Goal: Task Accomplishment & Management: Use online tool/utility

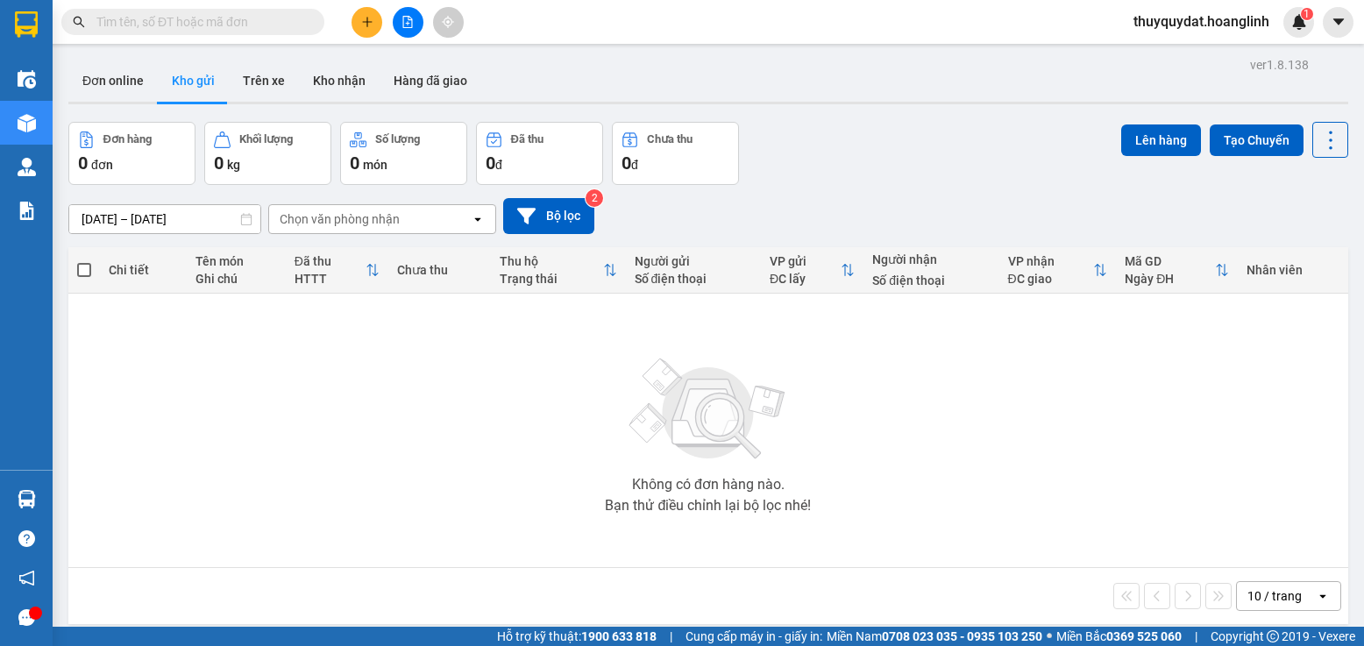
click at [406, 21] on icon "file-add" at bounding box center [407, 22] width 12 height 12
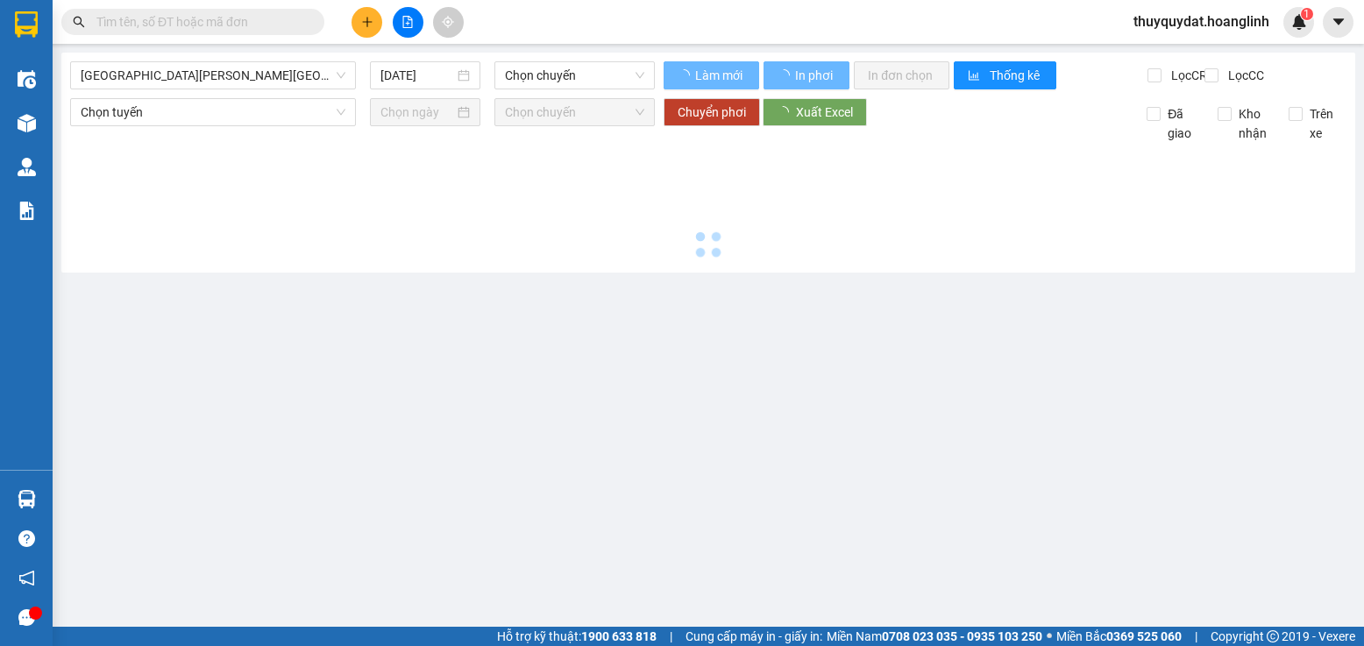
type input "[DATE]"
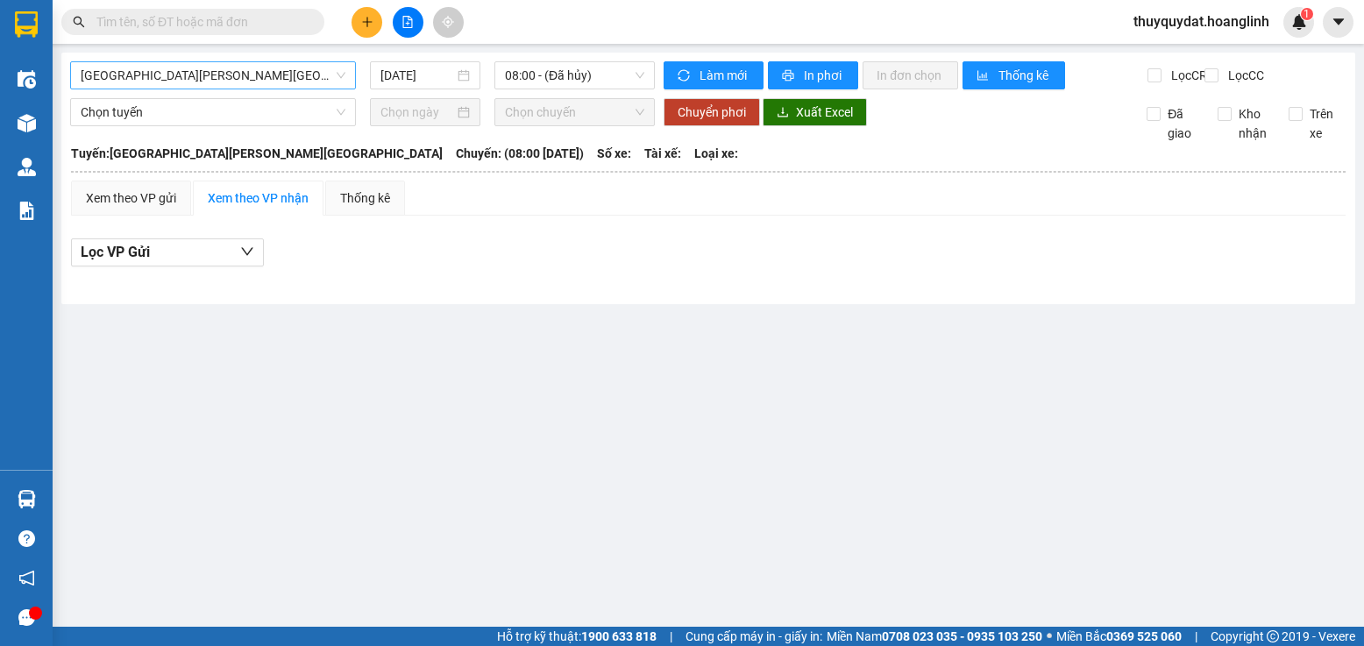
click at [250, 75] on span "[GEOGRAPHIC_DATA][PERSON_NAME][GEOGRAPHIC_DATA]" at bounding box center [213, 75] width 265 height 26
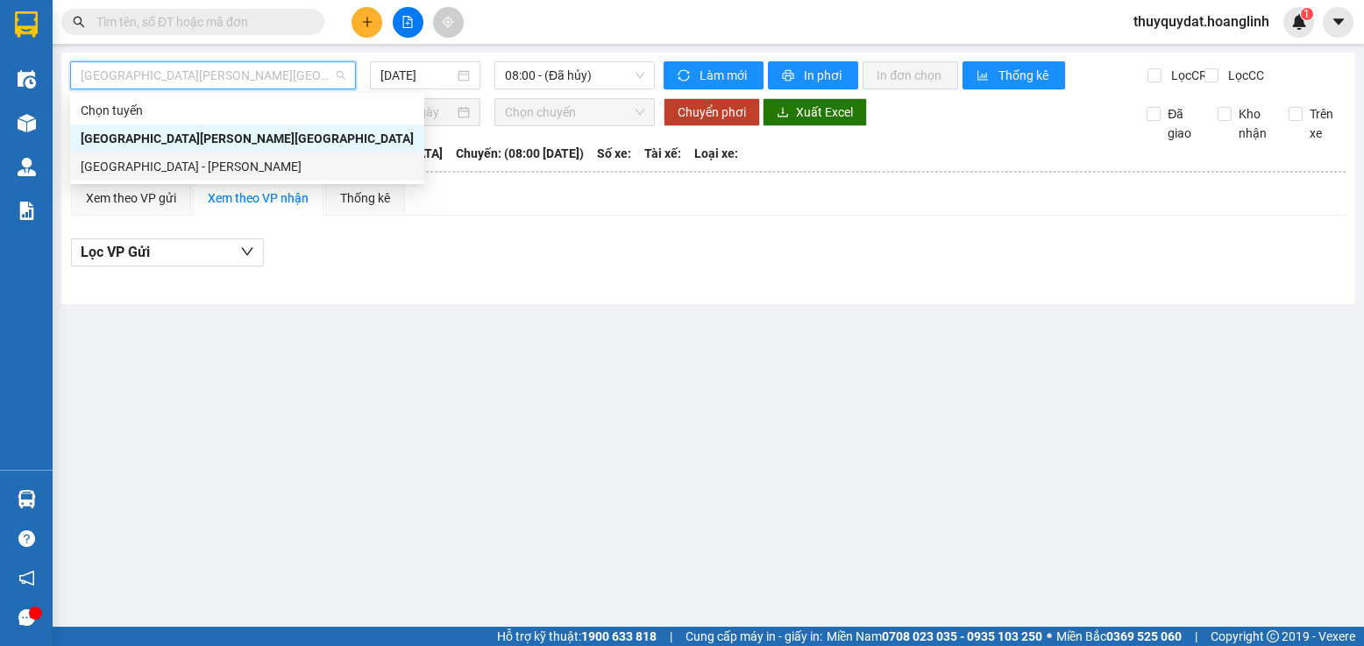
drag, startPoint x: 231, startPoint y: 160, endPoint x: 308, endPoint y: 135, distance: 80.4
click at [234, 165] on div "[GEOGRAPHIC_DATA] - [PERSON_NAME]" at bounding box center [247, 166] width 333 height 19
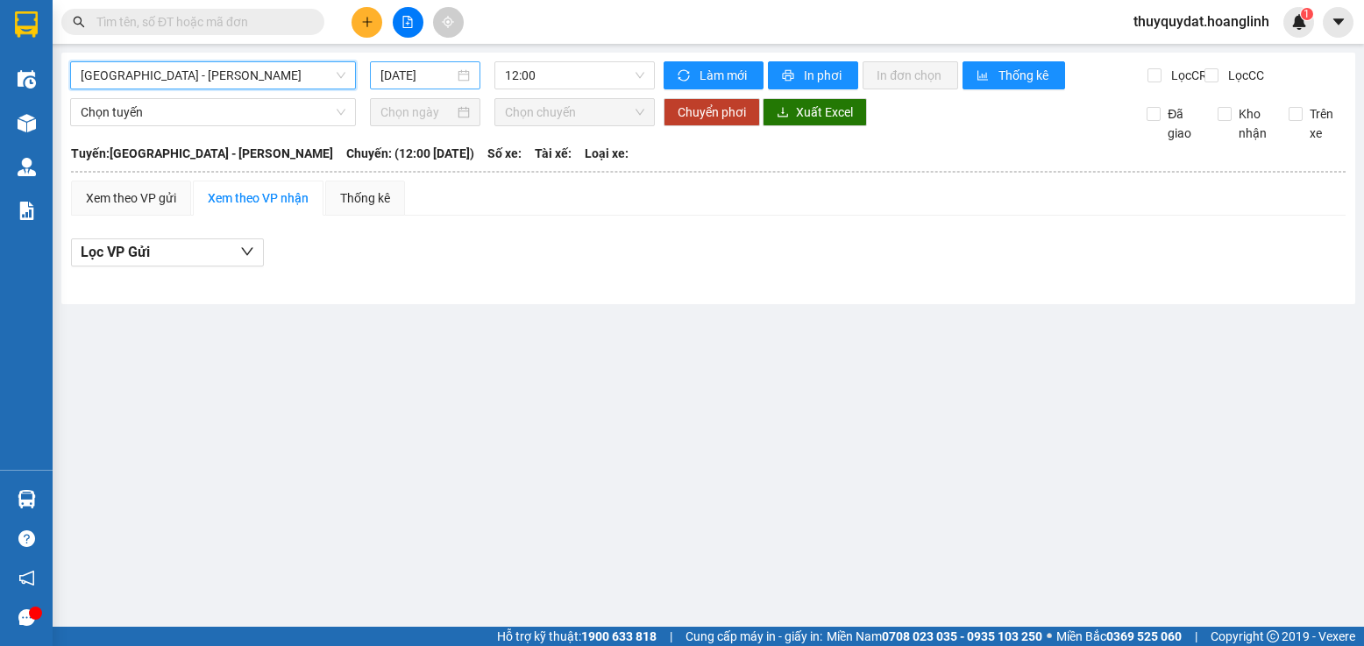
click at [417, 69] on input "[DATE]" at bounding box center [417, 75] width 74 height 19
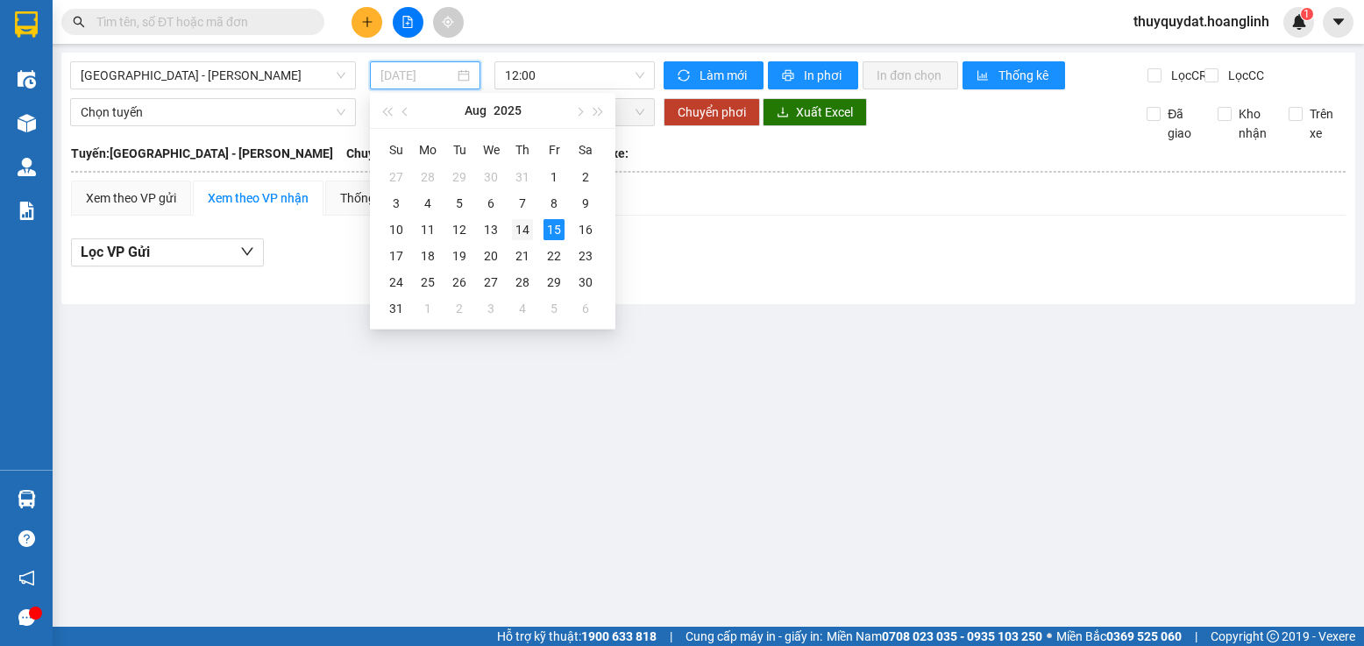
click at [523, 225] on div "14" at bounding box center [522, 229] width 21 height 21
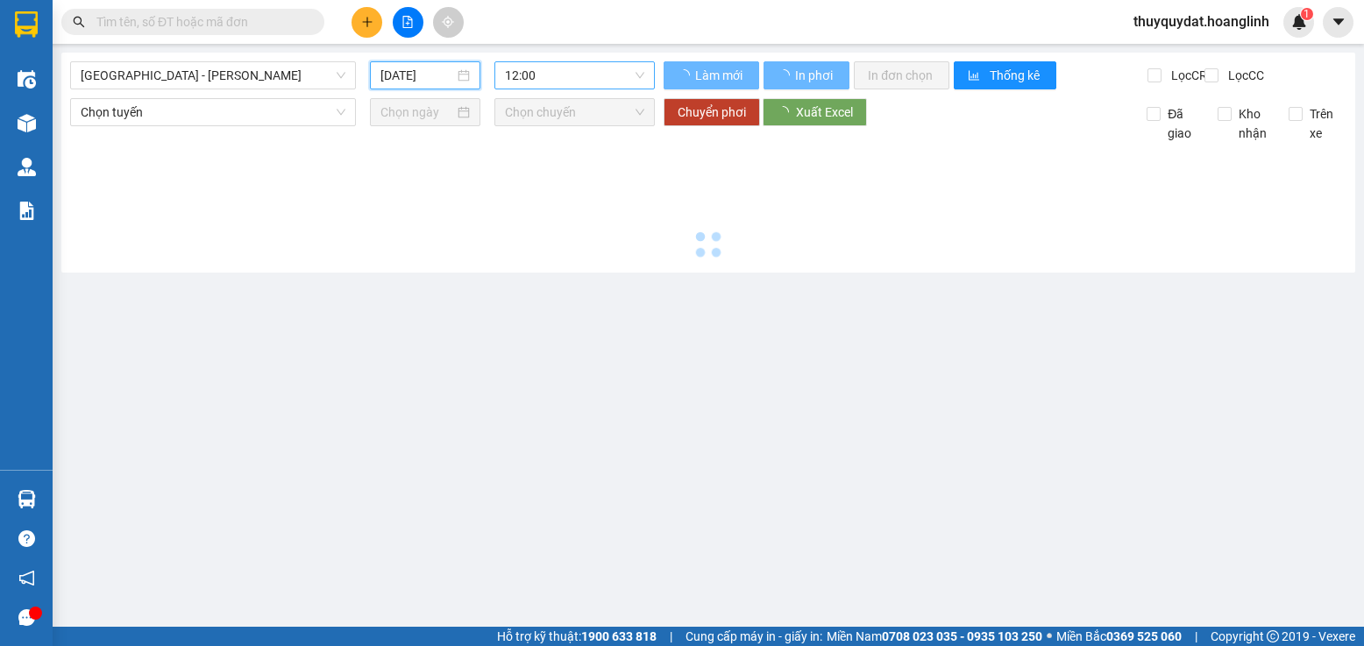
type input "[DATE]"
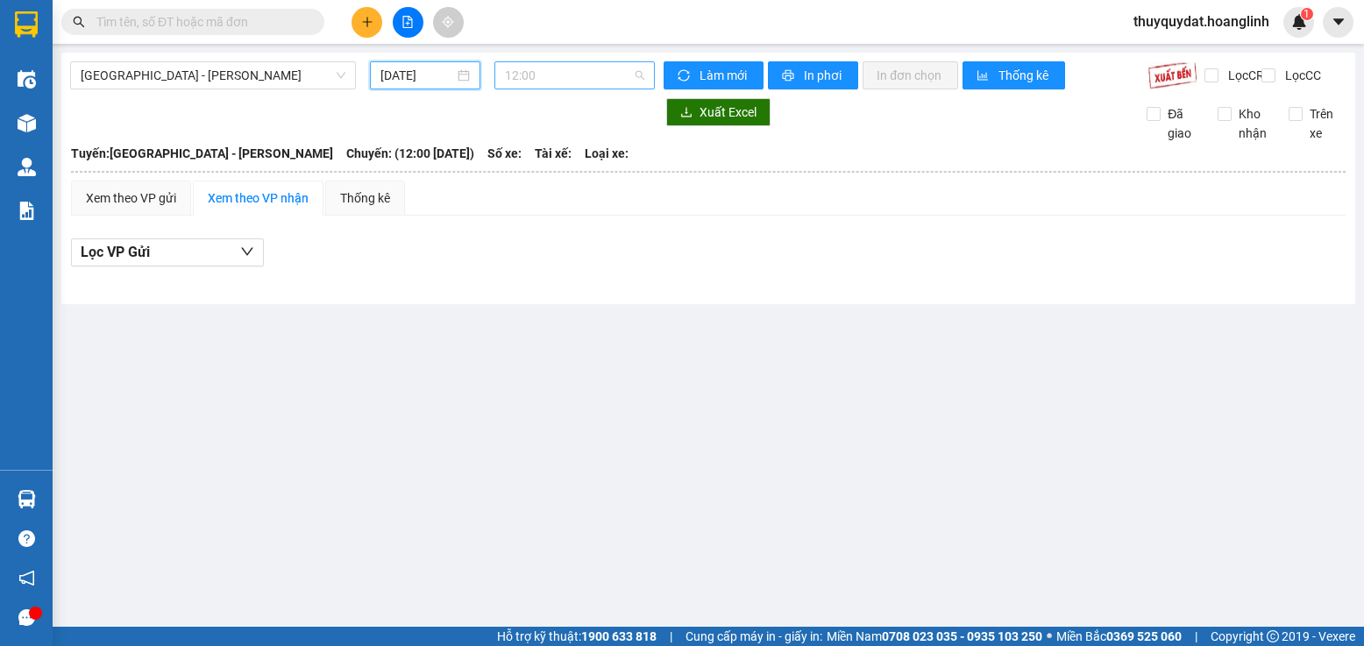
click at [565, 77] on span "12:00" at bounding box center [574, 75] width 139 height 26
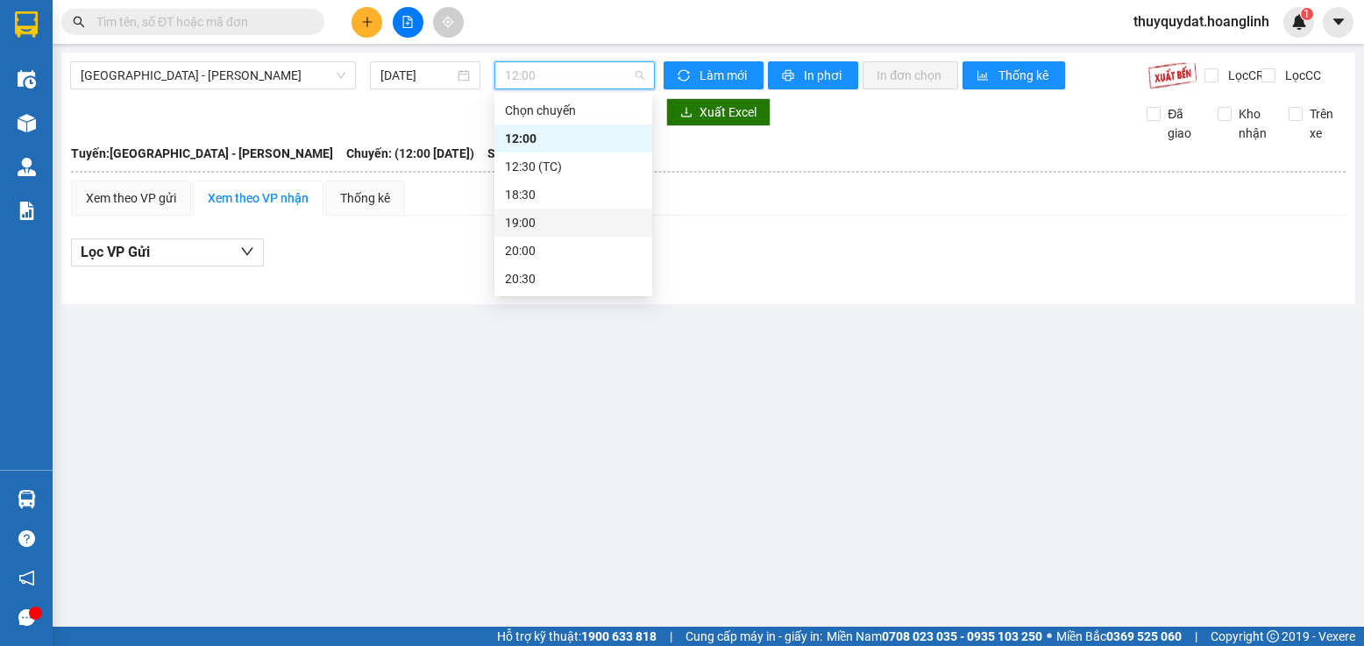
click at [545, 212] on div "19:00" at bounding box center [573, 223] width 158 height 28
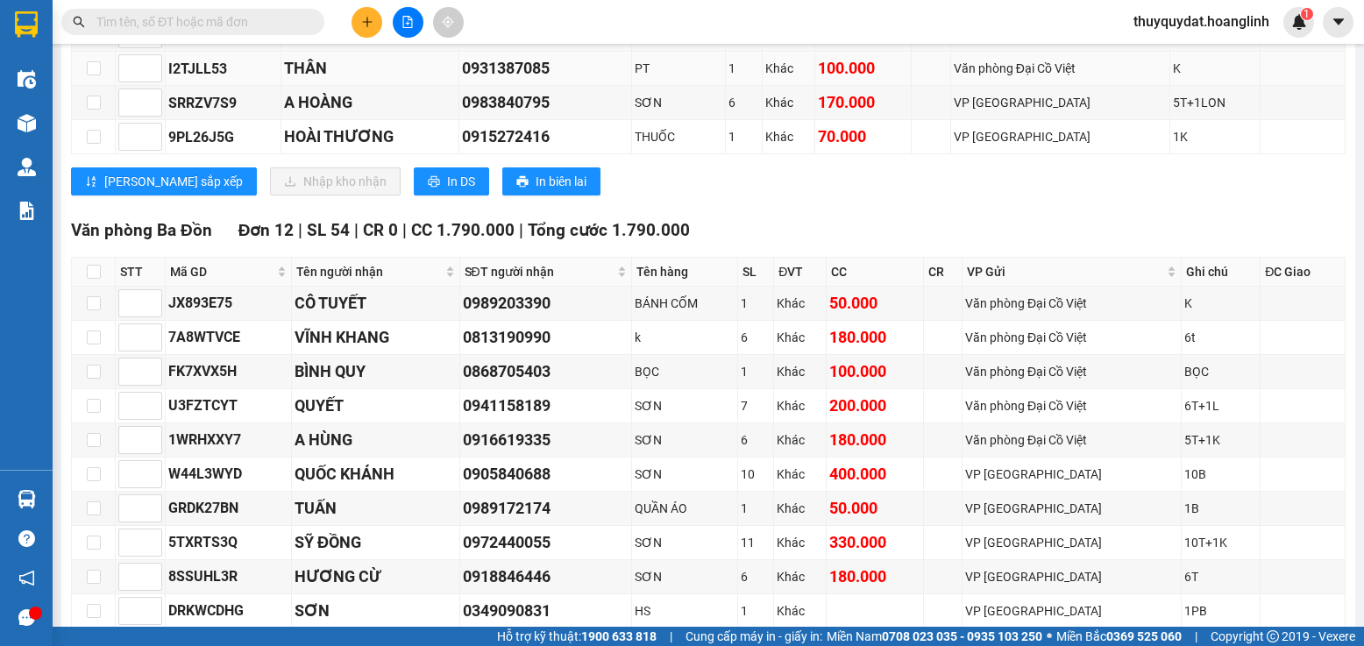
scroll to position [877, 0]
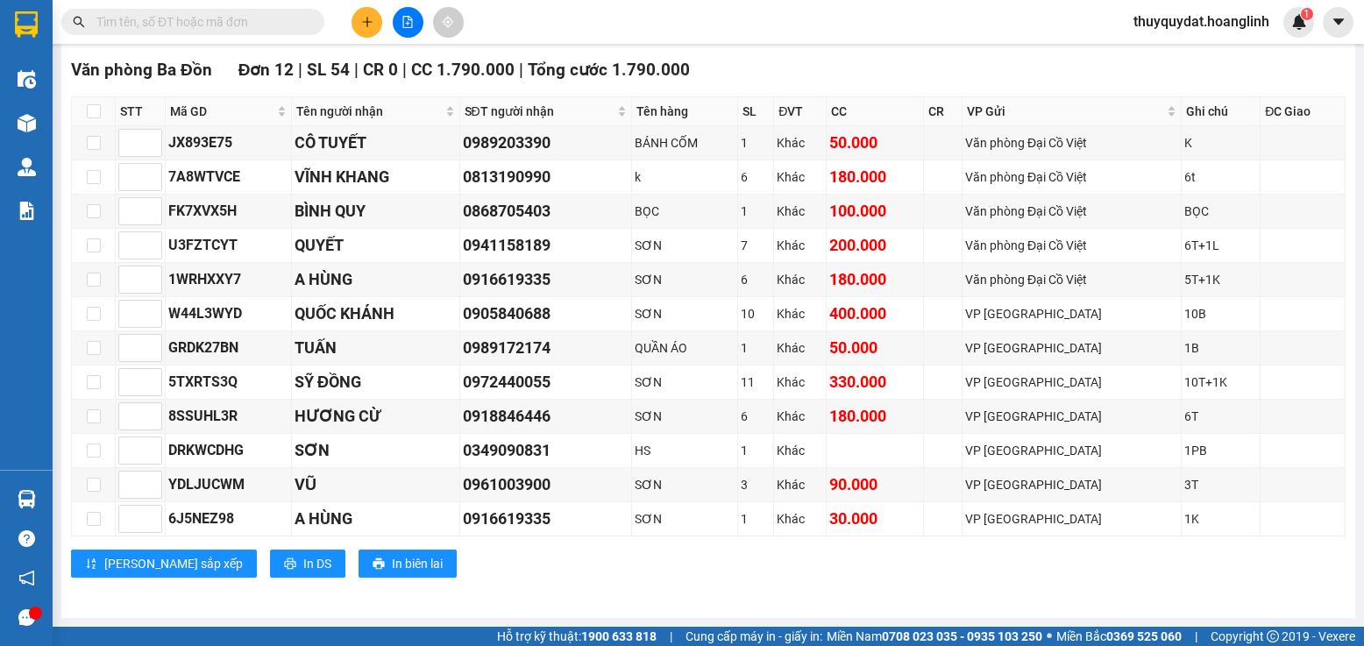
click at [660, 565] on div "[PERSON_NAME] sắp xếp In DS In biên lai" at bounding box center [708, 564] width 1275 height 28
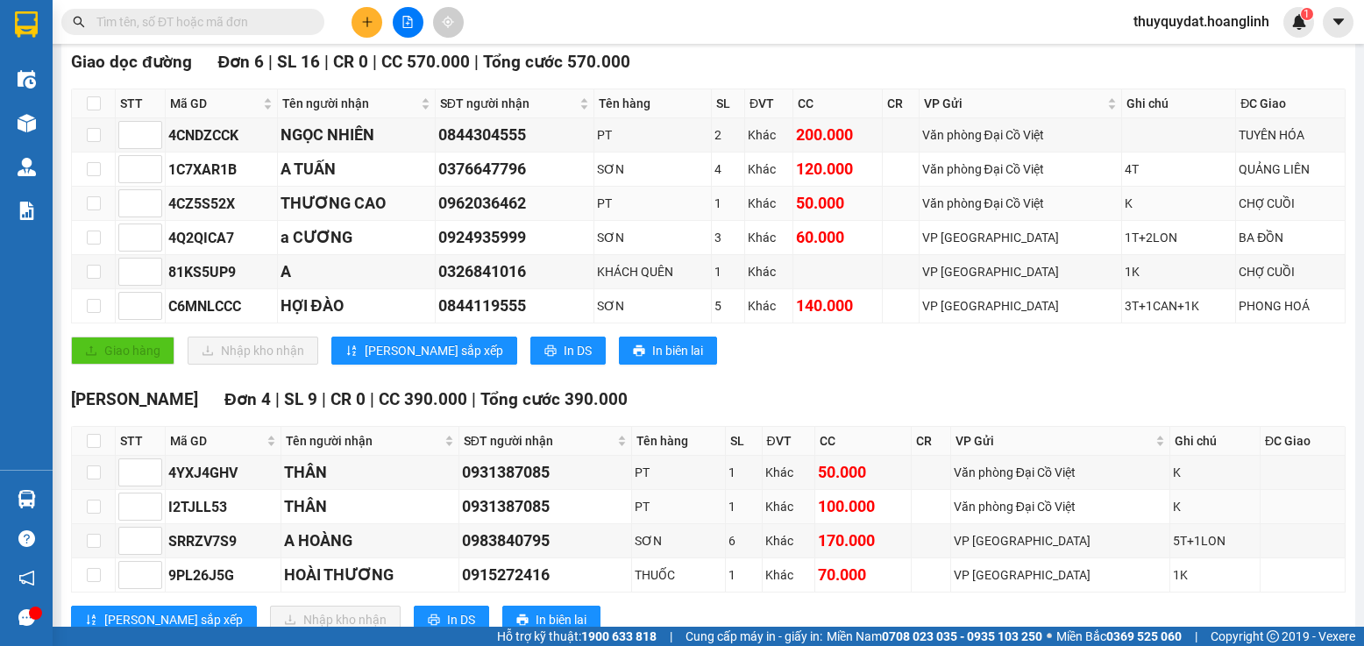
scroll to position [0, 0]
